Goal: Information Seeking & Learning: Check status

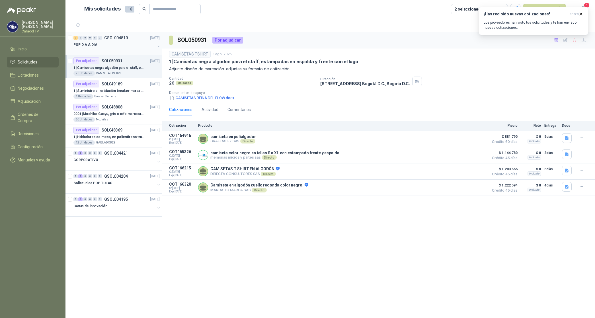
click at [96, 45] on div "POP DIA A DIA" at bounding box center [115, 44] width 82 height 7
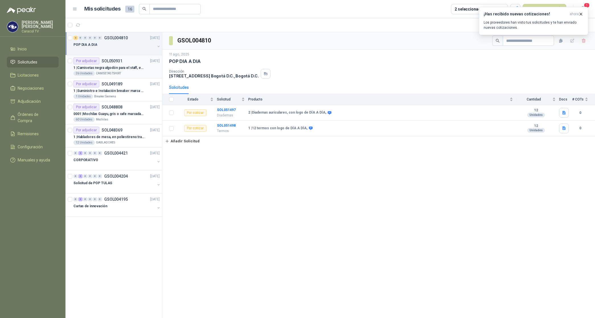
click at [107, 66] on p "1 | Camisetas negra algodón para el staff, estampadas en espalda y frente con e…" at bounding box center [109, 67] width 71 height 5
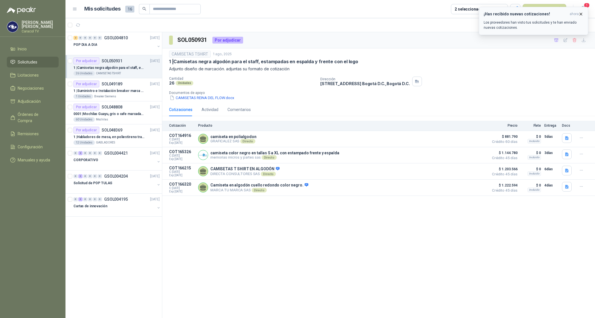
click at [582, 13] on icon "button" at bounding box center [581, 14] width 5 height 5
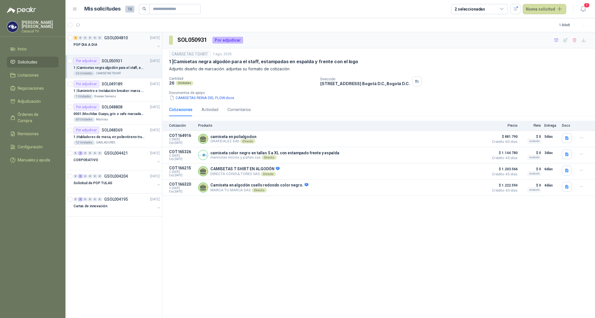
click at [114, 38] on p "GSOL004810" at bounding box center [116, 38] width 24 height 4
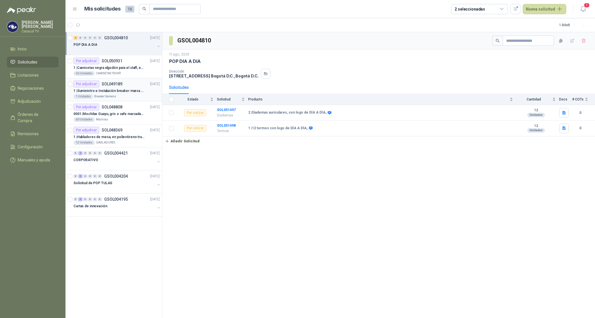
click at [98, 93] on p "1 | Suministro e Instalación breaker marca SIEMENS modelo:3WT82026AA, Regulable…" at bounding box center [109, 90] width 71 height 5
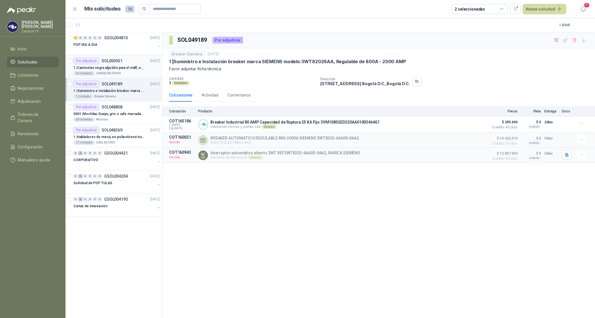
click at [114, 68] on p "1 | Camisetas negra algodón para el staff, estampadas en espalda y frente con e…" at bounding box center [109, 67] width 71 height 5
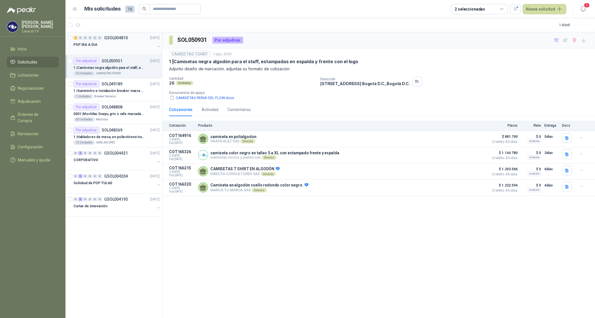
click at [85, 44] on p "POP DIA A DIA" at bounding box center [86, 44] width 24 height 5
